Goal: Task Accomplishment & Management: Use online tool/utility

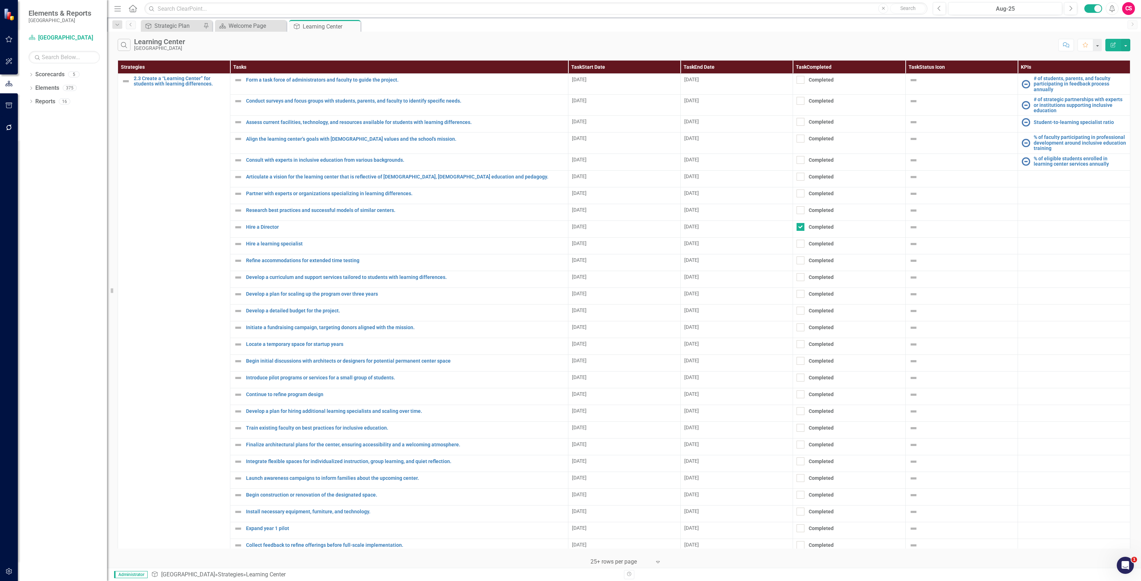
click at [1112, 43] on icon "Edit Report" at bounding box center [1113, 44] width 6 height 5
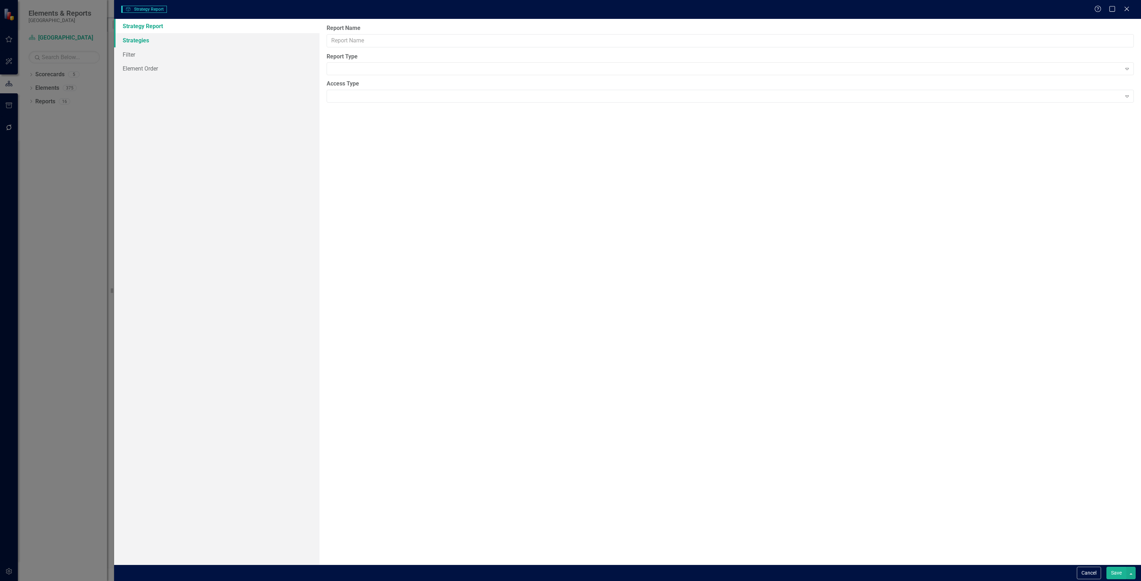
type input "Learning Center"
click at [155, 68] on link "Filter" at bounding box center [216, 68] width 205 height 14
click at [1112, 77] on button "Add Add Filter" at bounding box center [1109, 76] width 37 height 11
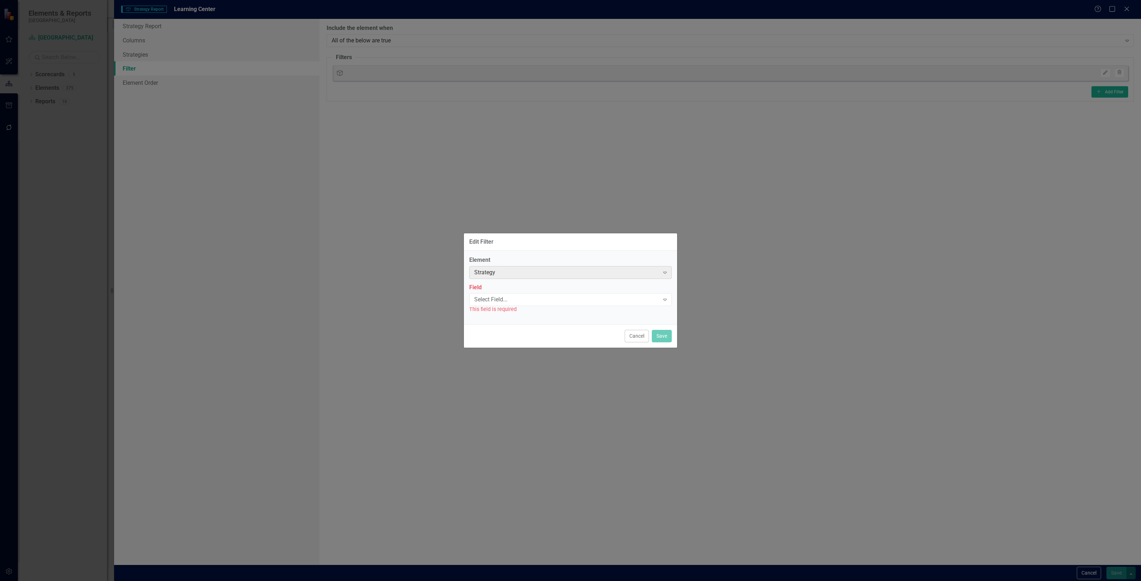
click at [563, 270] on div "Strategy" at bounding box center [566, 272] width 185 height 8
click at [640, 342] on button "Cancel" at bounding box center [636, 336] width 24 height 12
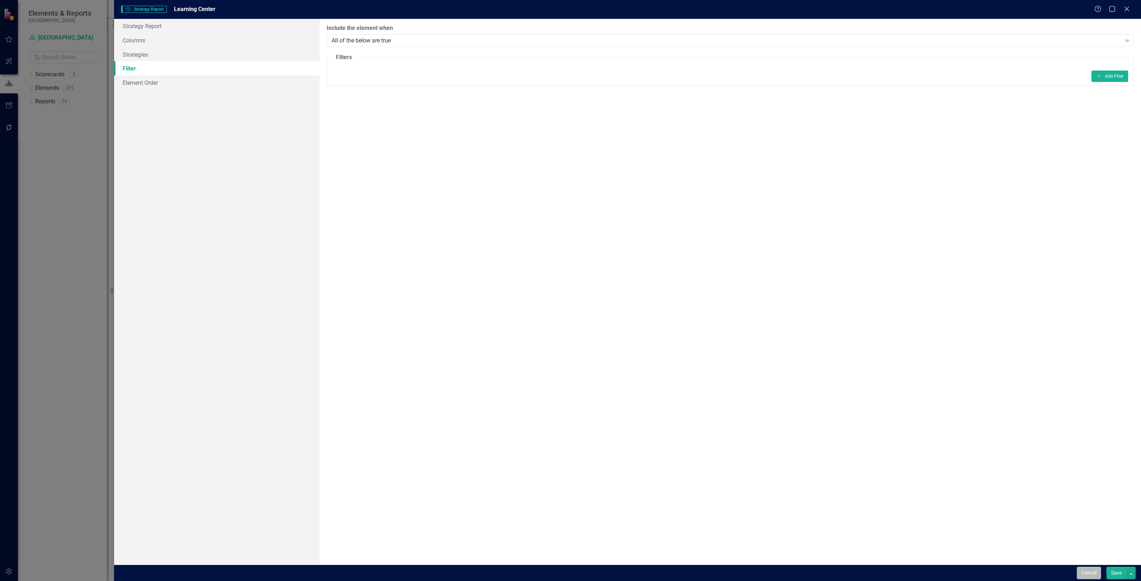
click at [1085, 571] on button "Cancel" at bounding box center [1088, 573] width 24 height 12
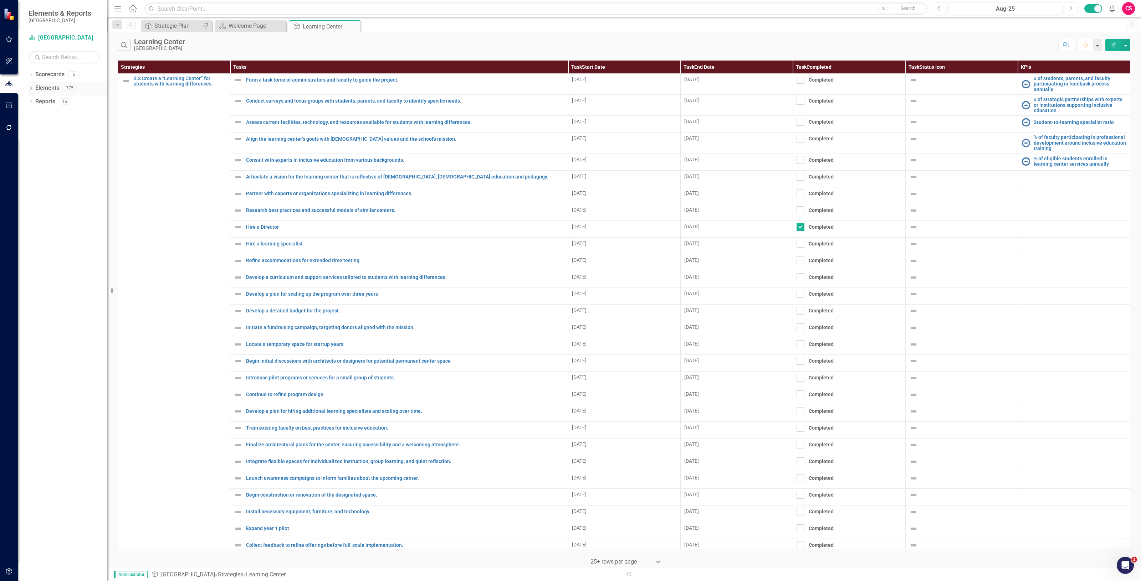
click at [29, 90] on icon "Dropdown" at bounding box center [31, 89] width 5 height 4
